Goal: Entertainment & Leisure: Consume media (video, audio)

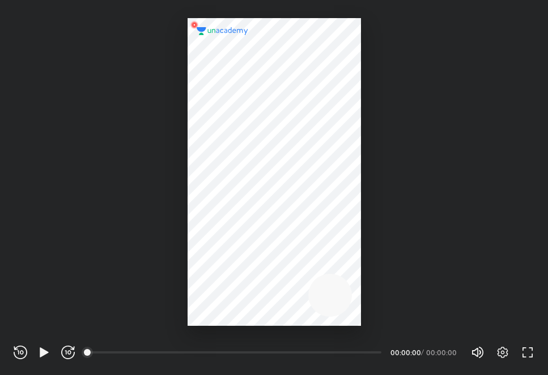
scroll to position [375, 548]
click at [35, 352] on div "REWIND (J) PLAY (K) FORWARD (L)" at bounding box center [44, 353] width 61 height 14
click at [39, 352] on icon "button" at bounding box center [44, 353] width 14 height 14
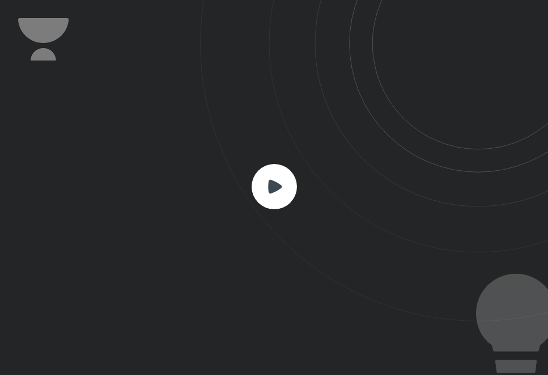
click at [276, 177] on rect at bounding box center [273, 186] width 45 height 45
click at [259, 185] on rect at bounding box center [273, 186] width 45 height 45
click at [290, 198] on rect at bounding box center [273, 186] width 45 height 45
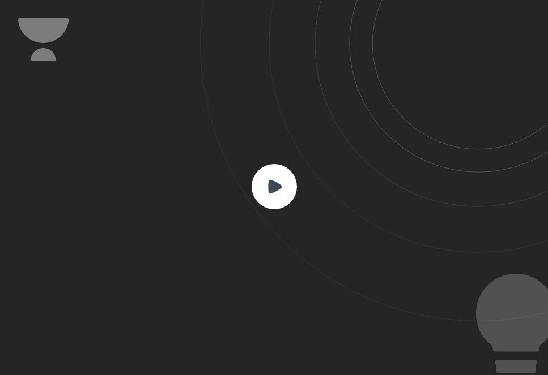
click at [290, 198] on rect at bounding box center [273, 186] width 45 height 45
